Goal: Transaction & Acquisition: Purchase product/service

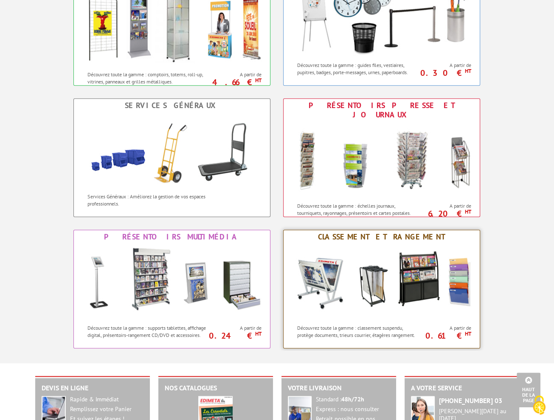
click at [373, 280] on img at bounding box center [381, 282] width 187 height 76
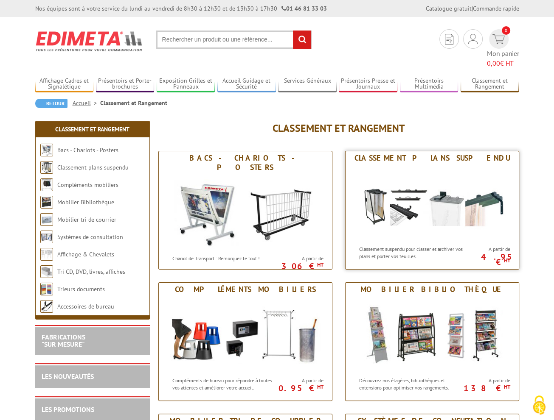
click at [382, 187] on img at bounding box center [431, 203] width 157 height 76
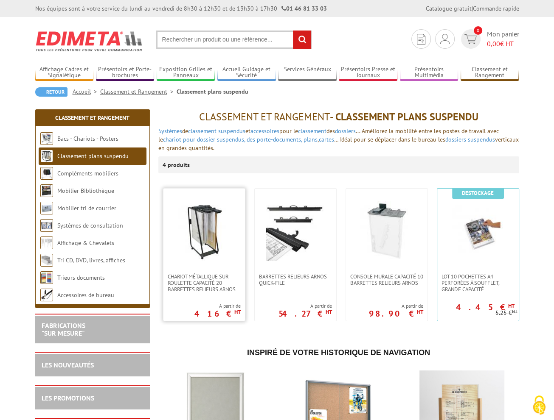
click at [210, 224] on img at bounding box center [203, 231] width 59 height 59
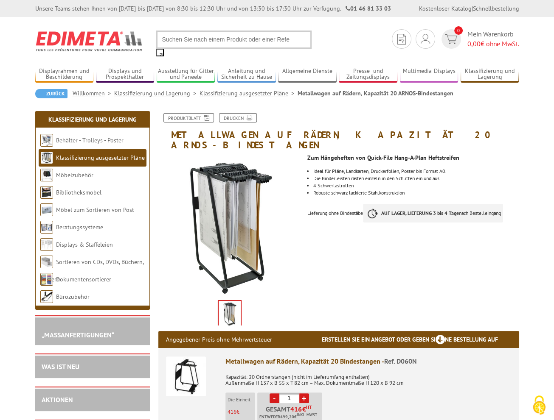
click at [501, 210] on font "nach Bestelleingang" at bounding box center [480, 213] width 42 height 6
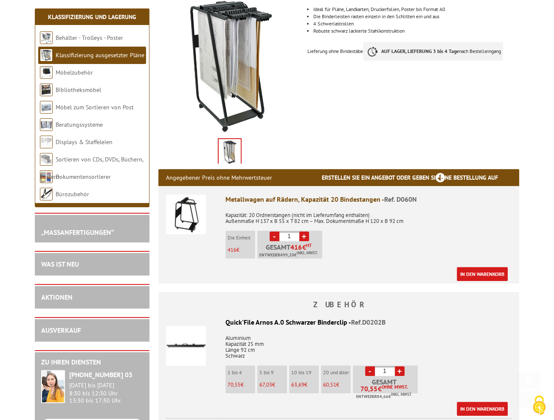
scroll to position [170, 0]
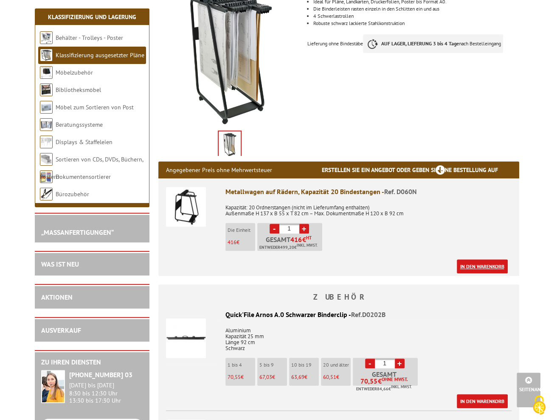
click at [499, 263] on font "In den Warenkorb" at bounding box center [482, 266] width 44 height 6
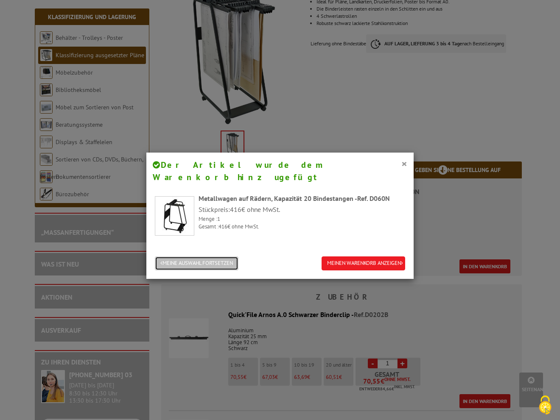
click at [227, 260] on font "MEINE AUSWAHL FORTSETZEN" at bounding box center [197, 263] width 70 height 7
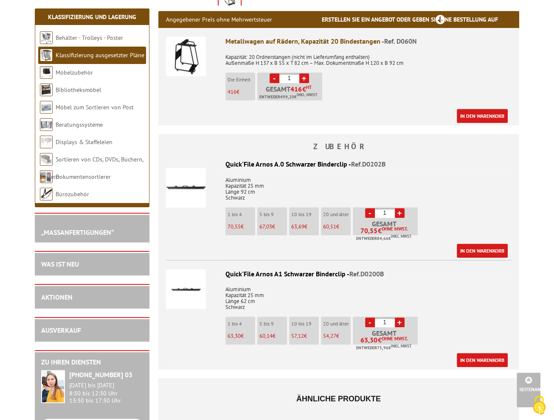
scroll to position [339, 0]
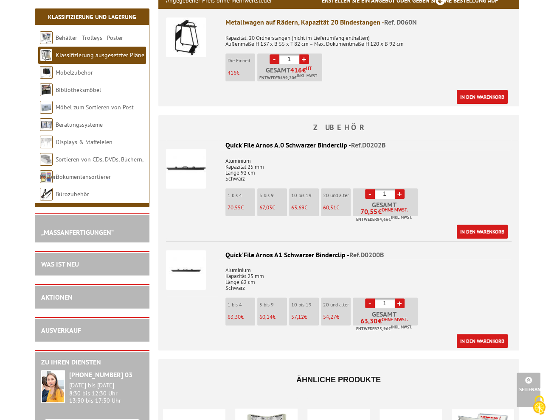
click at [398, 190] on font "+" at bounding box center [399, 194] width 5 height 9
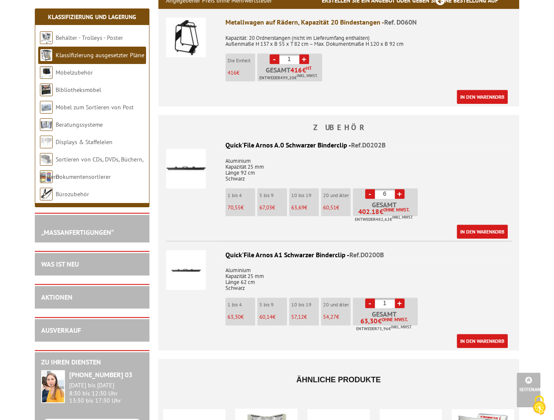
click at [398, 190] on font "+" at bounding box center [399, 194] width 5 height 9
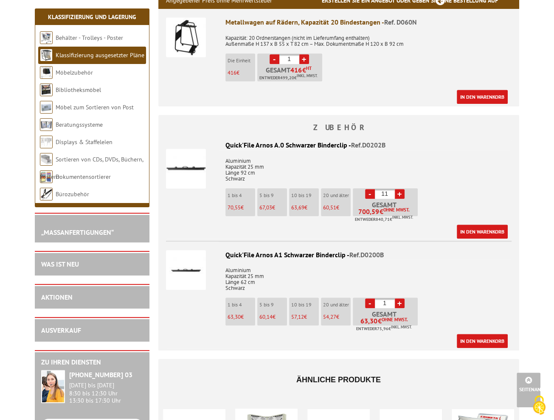
click at [398, 190] on font "+" at bounding box center [399, 194] width 5 height 9
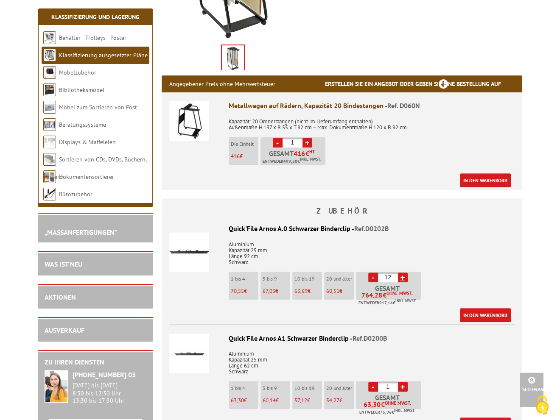
scroll to position [255, 0]
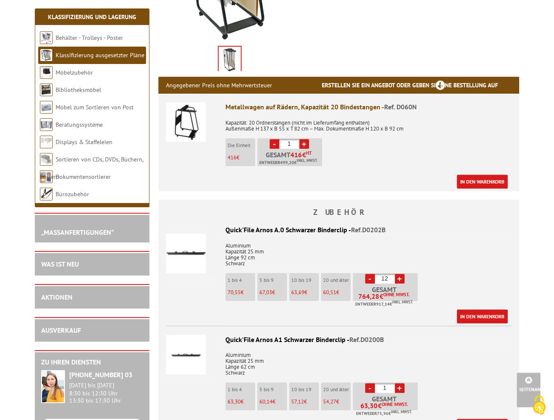
click at [401, 274] on link "+" at bounding box center [400, 279] width 10 height 10
click at [396, 274] on link "+" at bounding box center [400, 279] width 10 height 10
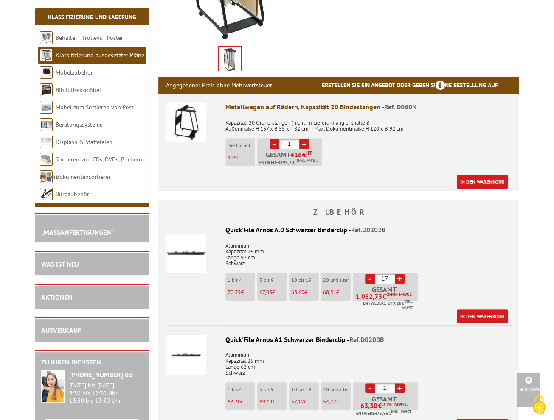
click at [396, 274] on link "+" at bounding box center [400, 279] width 10 height 10
type input "20"
click at [490, 314] on font "In den Warenkorb" at bounding box center [482, 317] width 44 height 6
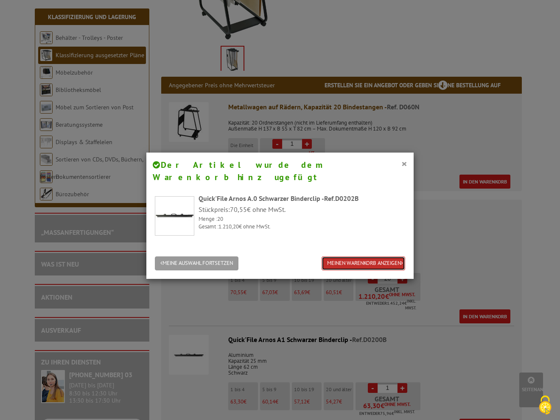
click at [373, 260] on font "MEINEN WARENKORB ANZEIGEN" at bounding box center [364, 263] width 74 height 7
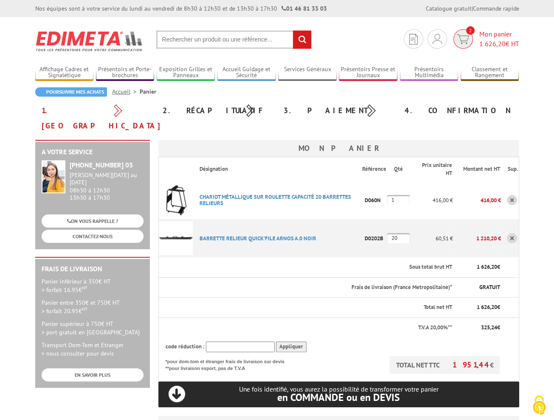
click at [498, 41] on span "1 626,20" at bounding box center [492, 43] width 26 height 8
click at [341, 193] on link "CHARIOT MéTALLIQUE SUR ROULETTE CAPACITé 20 BARRETTES RELIEURS" at bounding box center [274, 200] width 151 height 14
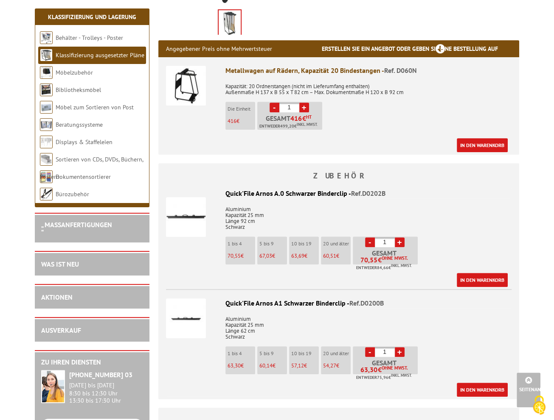
scroll to position [298, 0]
